Goal: Use online tool/utility: Use online tool/utility

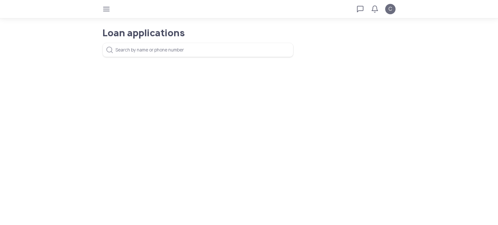
click at [390, 11] on span "C" at bounding box center [390, 9] width 4 height 8
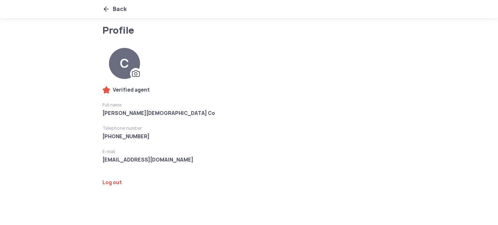
click at [108, 7] on icon at bounding box center [106, 9] width 8 height 8
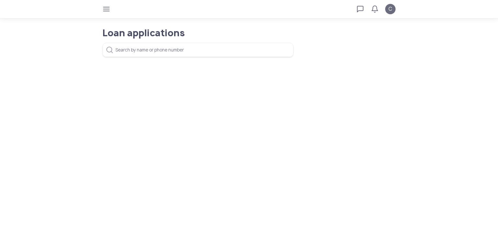
click at [107, 6] on icon "button" at bounding box center [106, 8] width 5 height 5
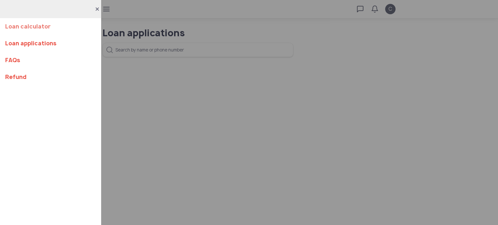
click at [35, 28] on link "Loan calculator" at bounding box center [50, 26] width 91 height 17
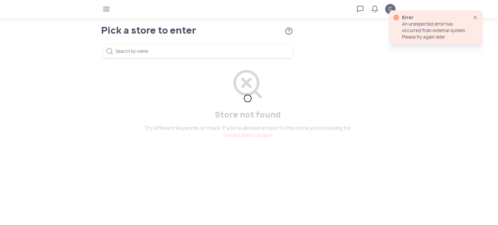
click at [423, 33] on div "An unexpected error has occurred from external system. Please try again later" at bounding box center [434, 30] width 64 height 19
click at [296, 116] on tui-loader "Store not found Try different keywords or check if you’re allowed access to the…" at bounding box center [248, 98] width 288 height 80
